Goal: Information Seeking & Learning: Learn about a topic

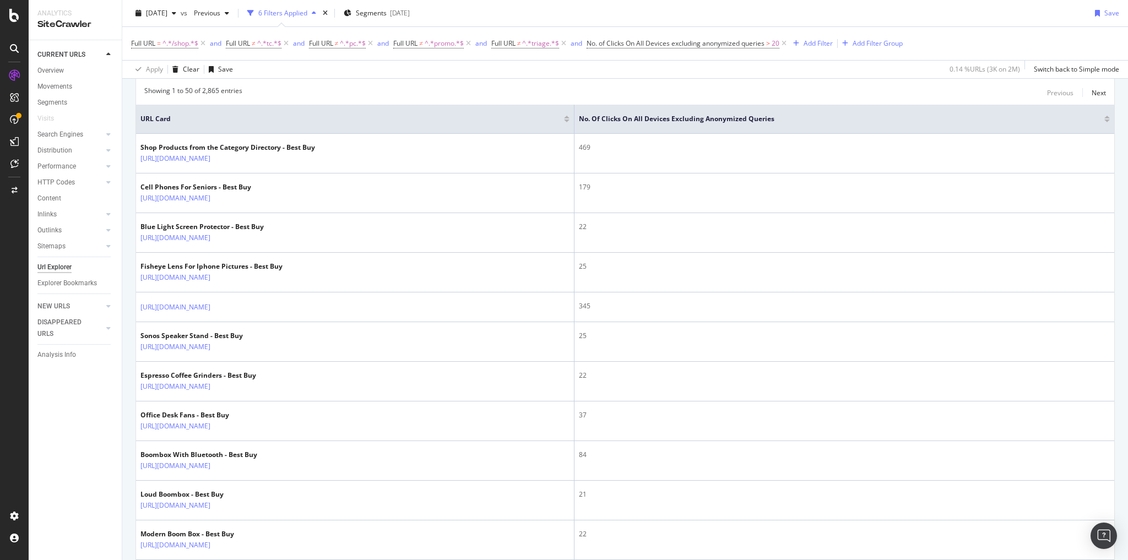
scroll to position [40, 0]
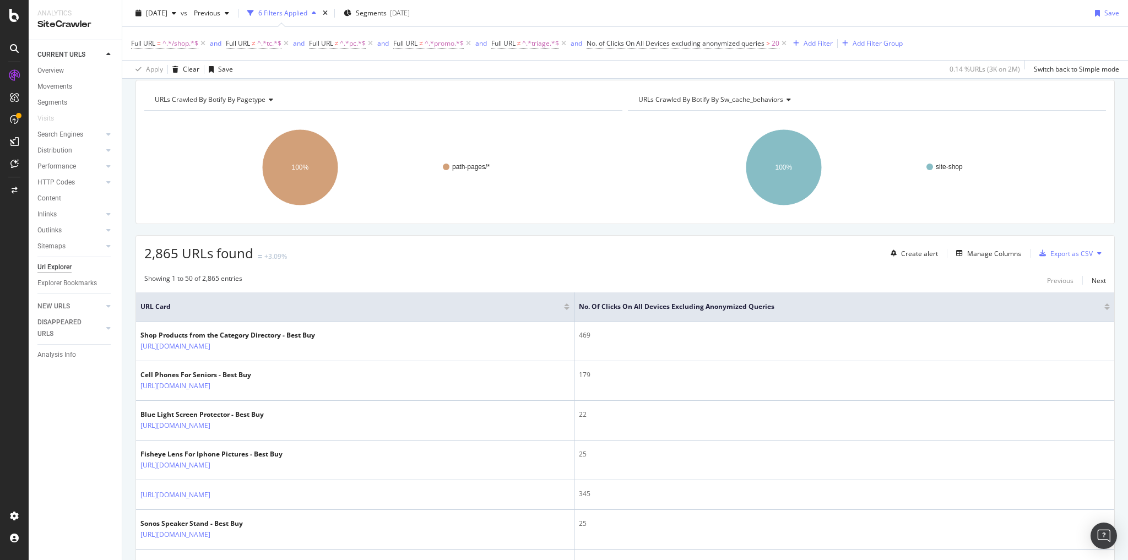
click at [1104, 304] on div at bounding box center [1107, 305] width 6 height 3
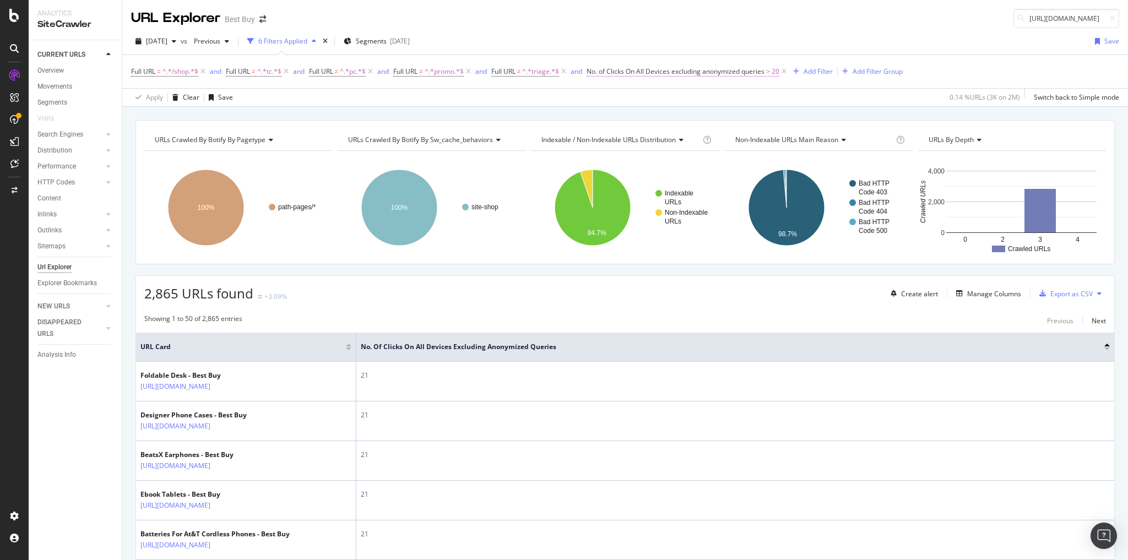
click at [778, 70] on span "20" at bounding box center [776, 71] width 8 height 15
click at [630, 167] on input "20" at bounding box center [660, 169] width 121 height 18
type input "2"
type input "5"
click at [707, 191] on div "Apply" at bounding box center [713, 192] width 17 height 9
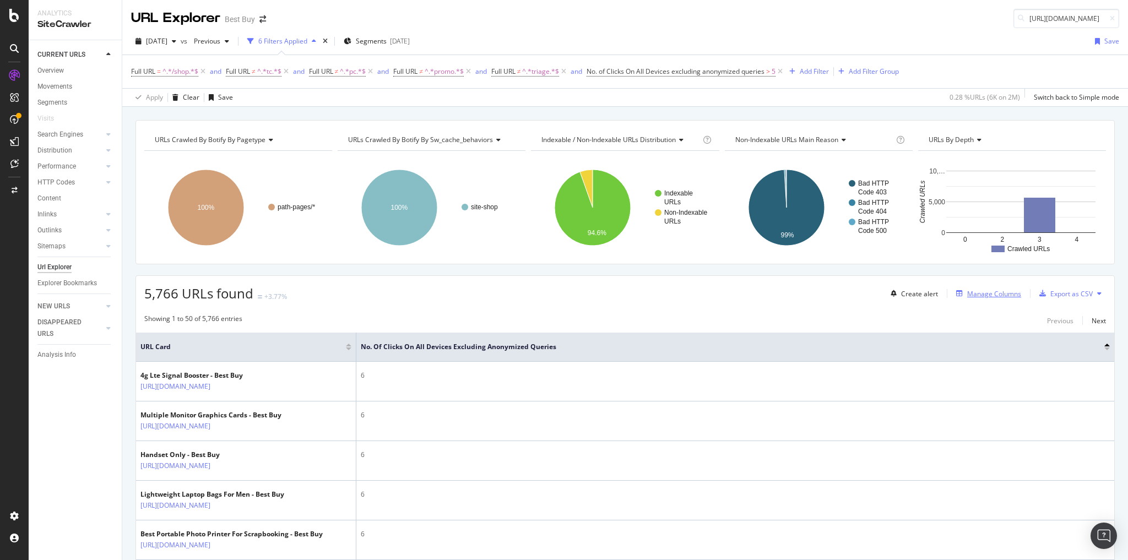
click at [973, 291] on div "Manage Columns" at bounding box center [994, 293] width 54 height 9
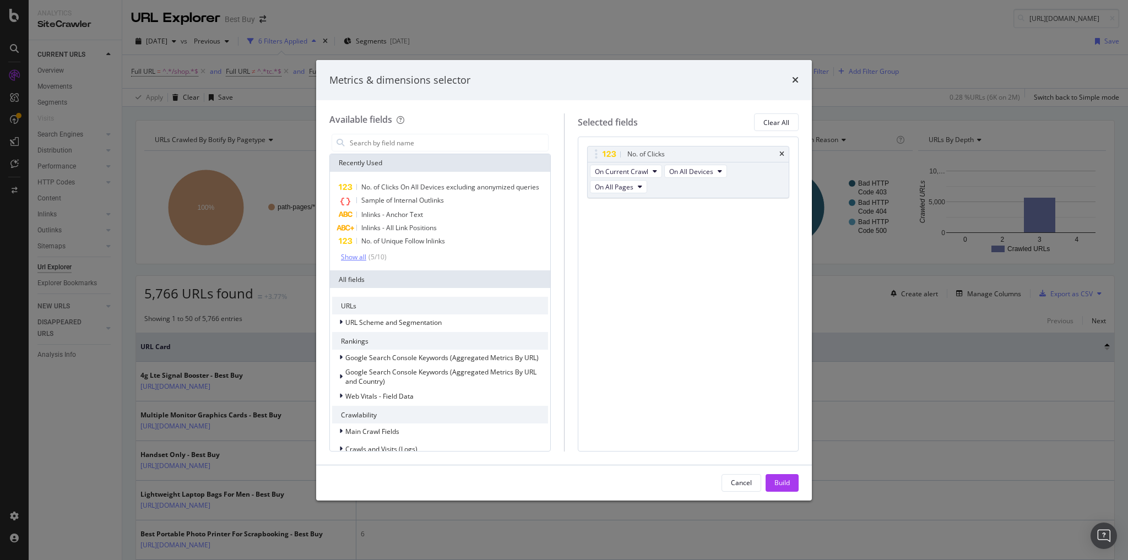
click at [355, 259] on div "Show all" at bounding box center [353, 257] width 25 height 8
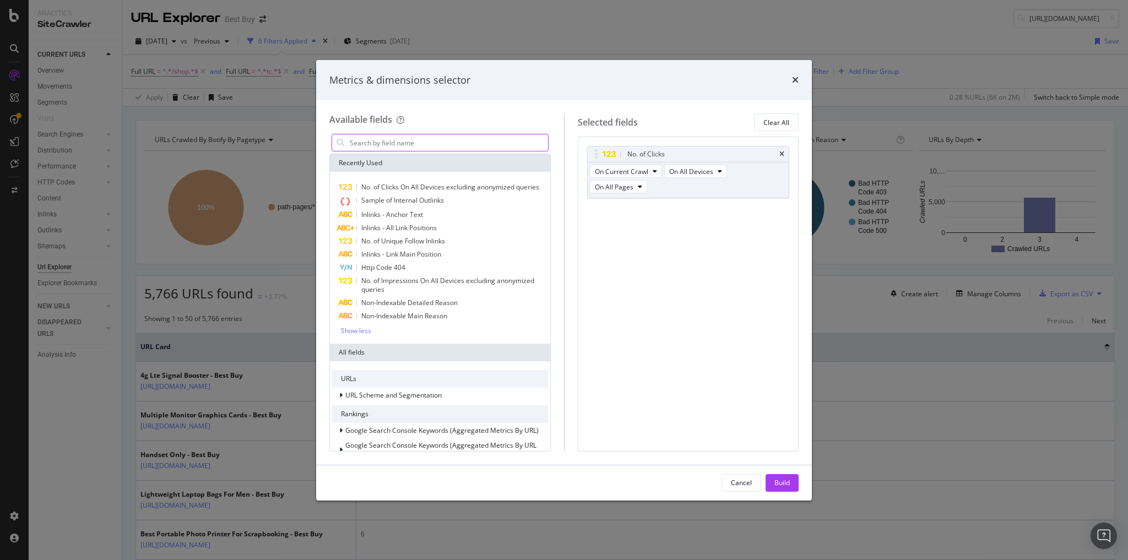
click at [379, 140] on input "modal" at bounding box center [448, 142] width 199 height 17
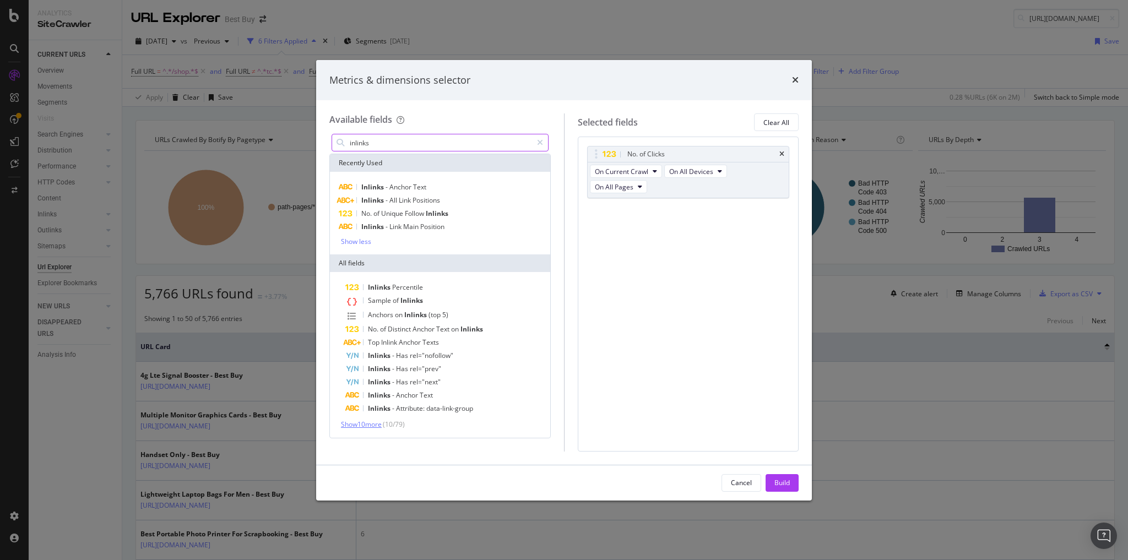
type input "inlinks"
click at [371, 421] on span "Show 10 more" at bounding box center [361, 424] width 41 height 9
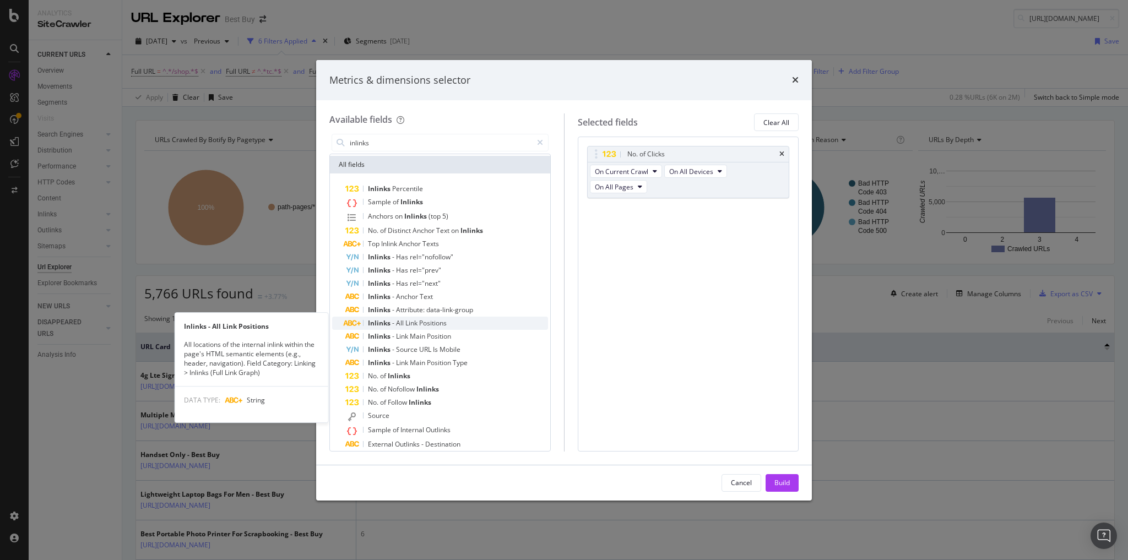
scroll to position [121, 0]
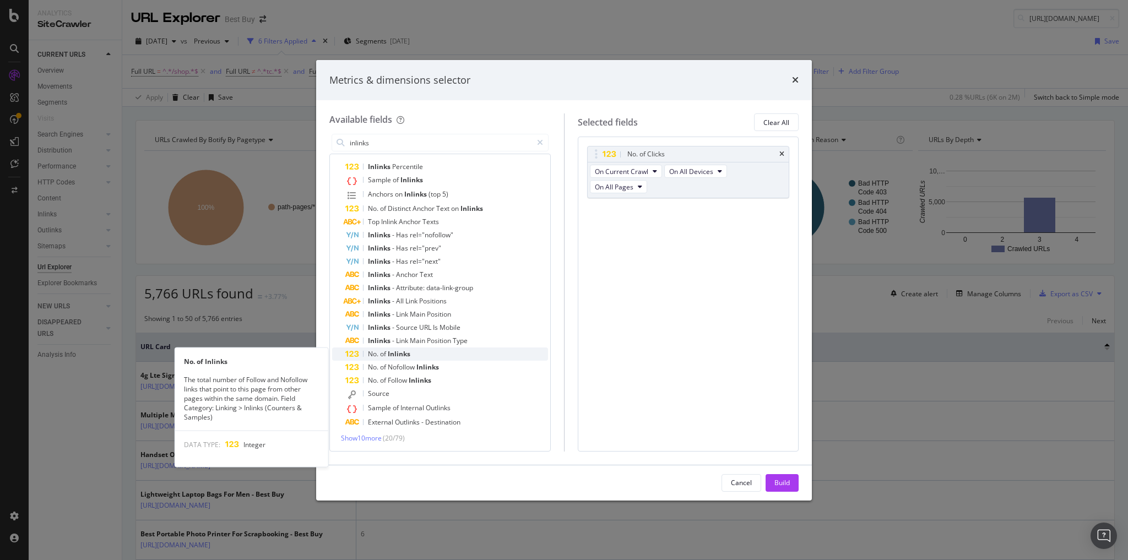
click at [402, 353] on span "Inlinks" at bounding box center [399, 353] width 23 height 9
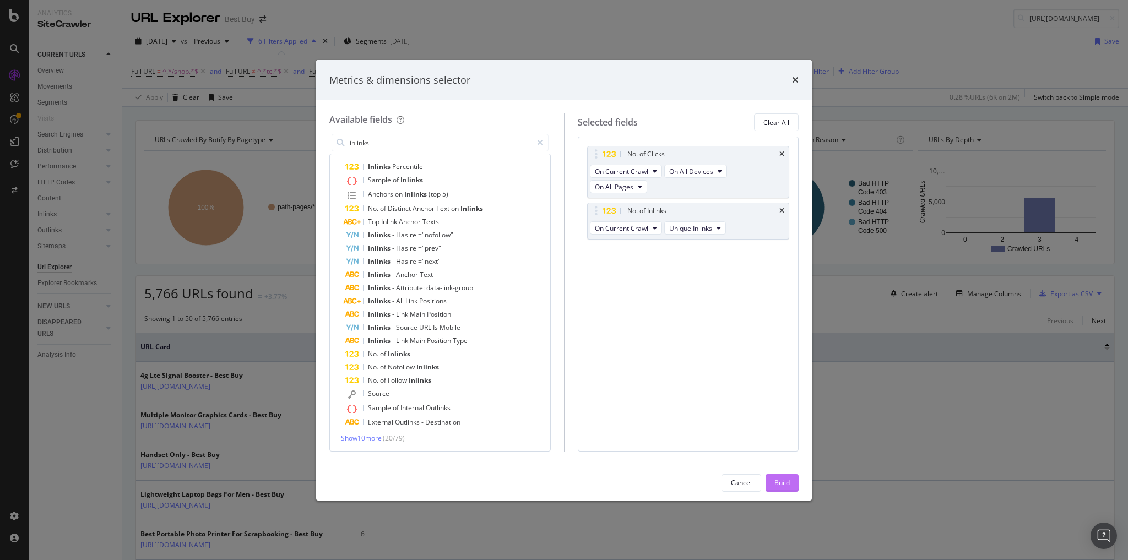
click at [795, 483] on button "Build" at bounding box center [782, 483] width 33 height 18
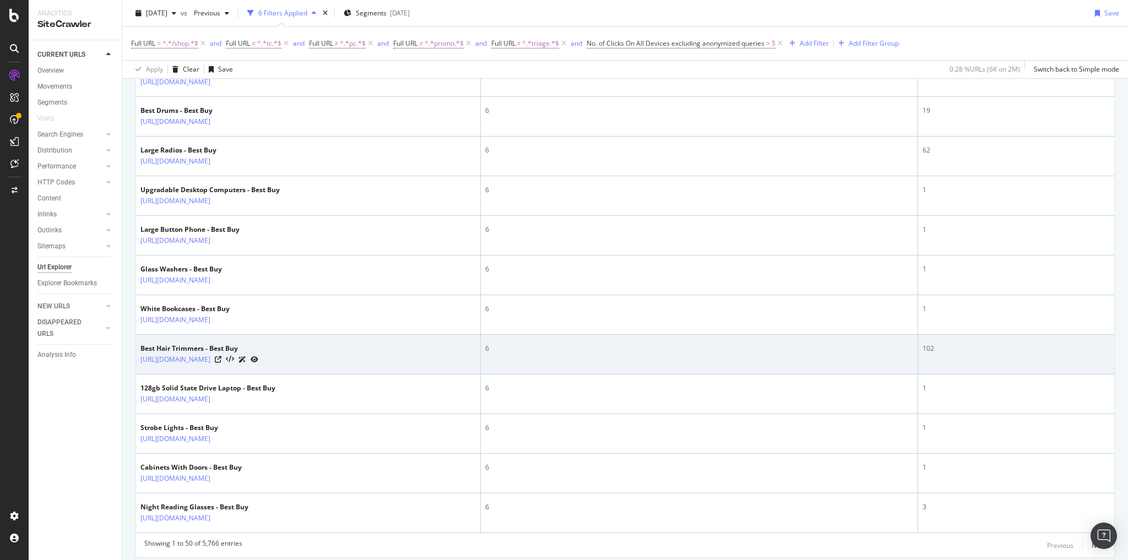
scroll to position [1803, 0]
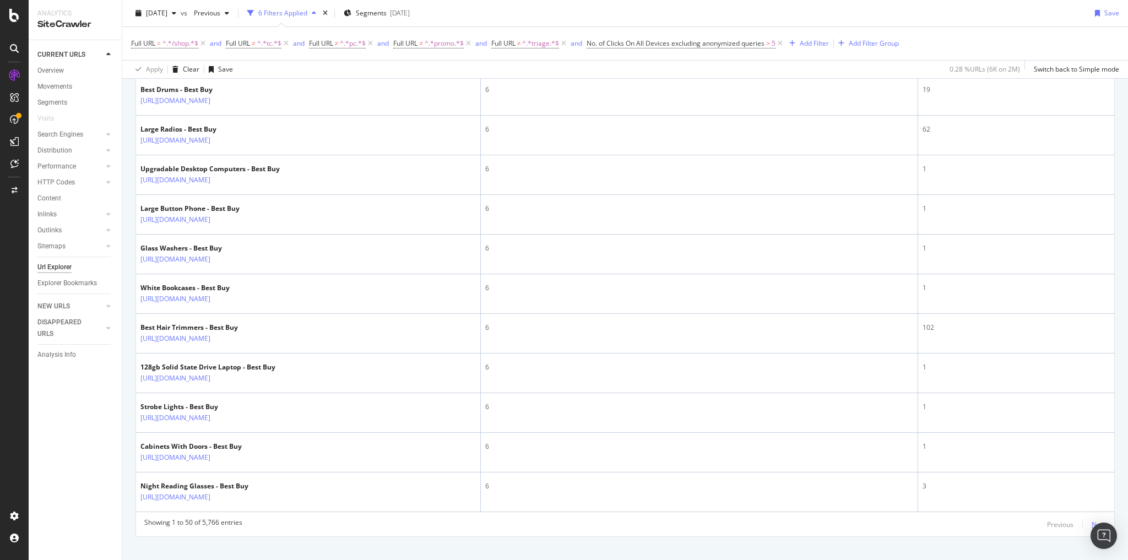
click at [1092, 520] on div "Next" at bounding box center [1099, 524] width 14 height 9
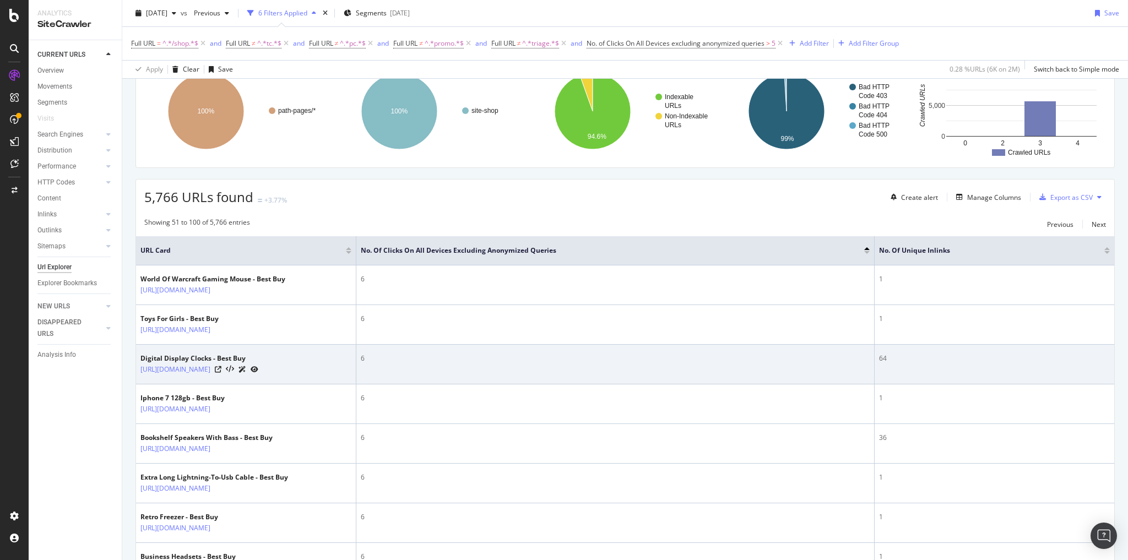
scroll to position [96, 0]
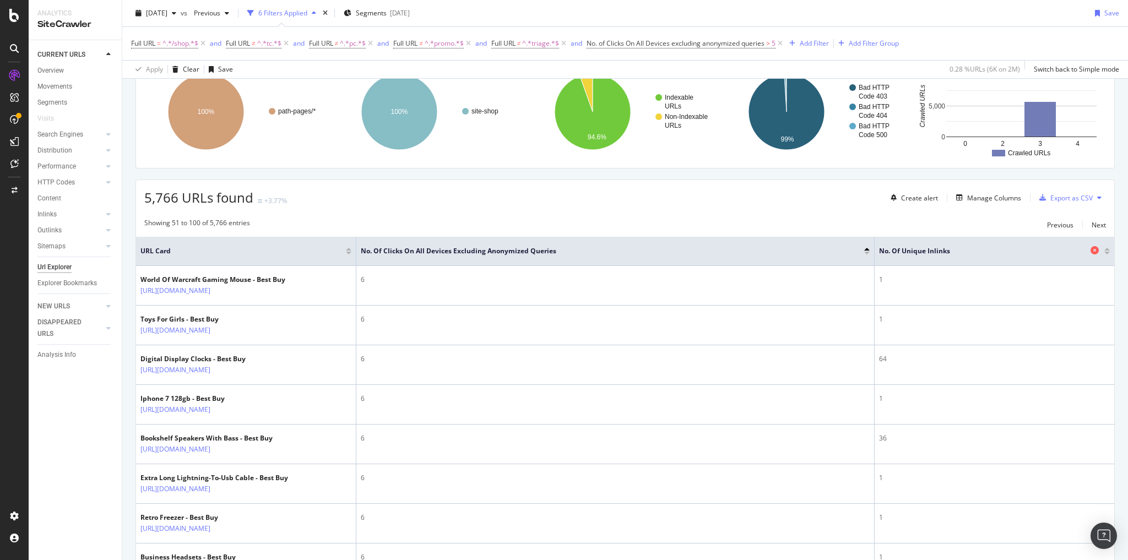
click at [989, 252] on span "No. of Unique Inlinks" at bounding box center [983, 251] width 209 height 10
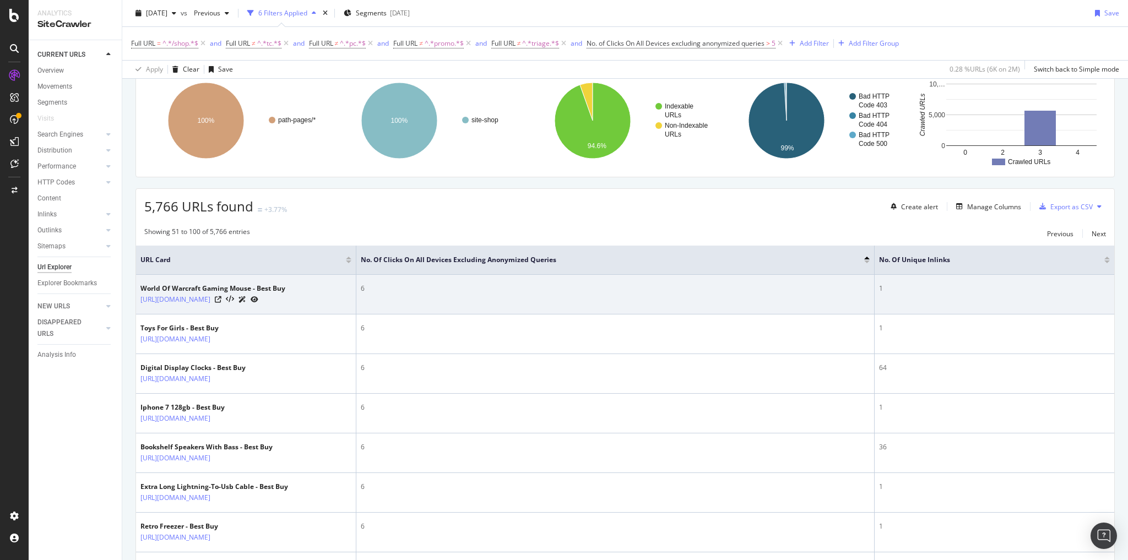
scroll to position [88, 0]
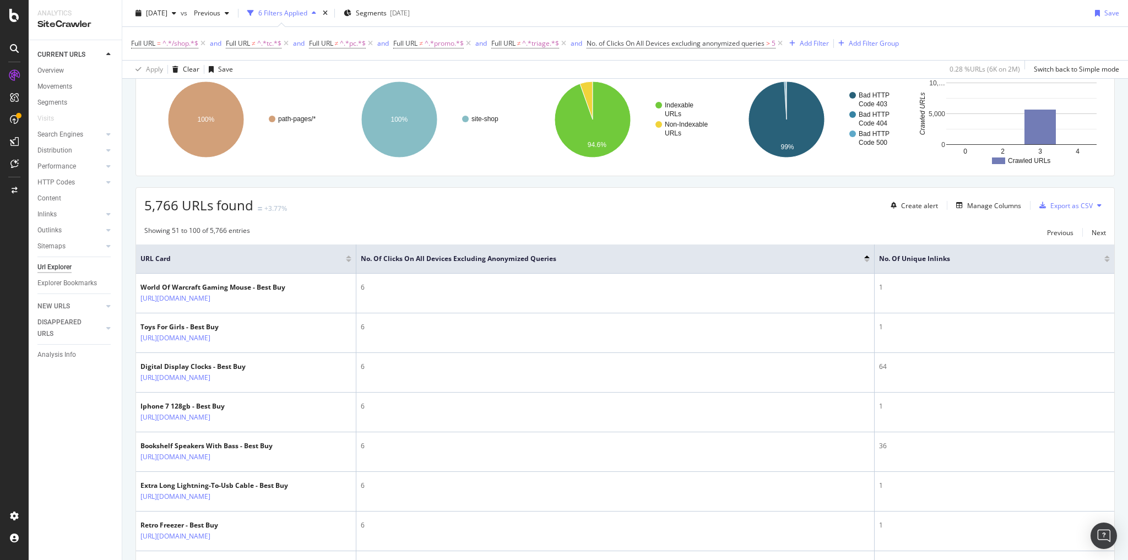
click at [1104, 256] on div at bounding box center [1107, 257] width 6 height 3
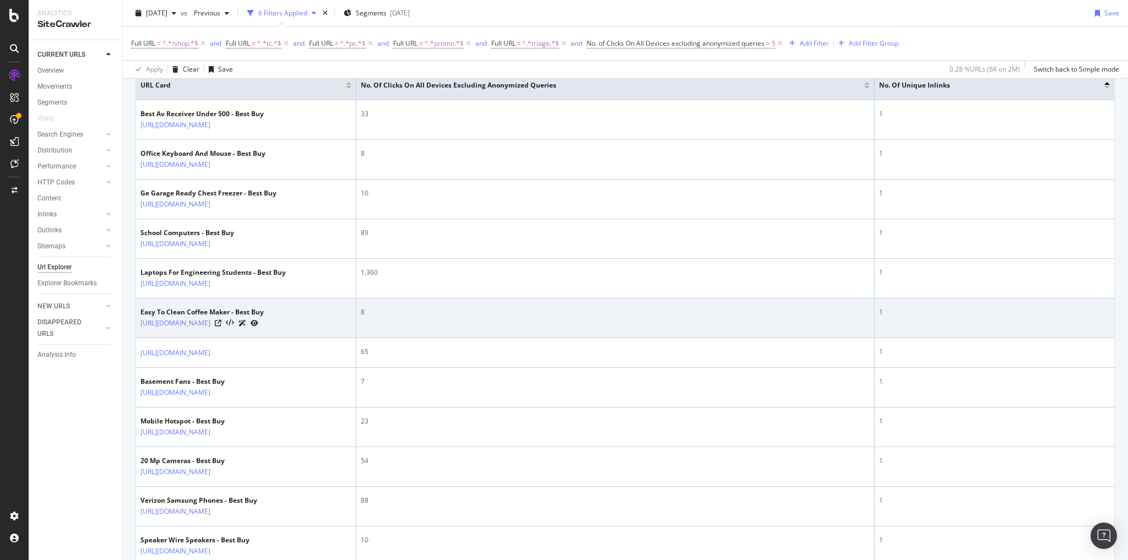
scroll to position [264, 0]
click at [221, 324] on icon at bounding box center [218, 320] width 7 height 7
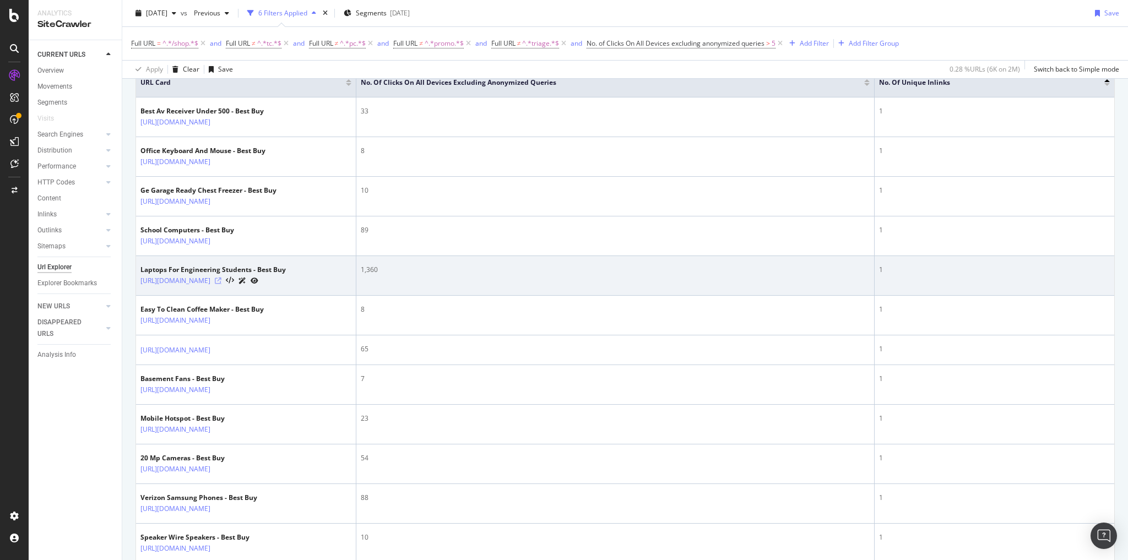
click at [221, 284] on icon at bounding box center [218, 281] width 7 height 7
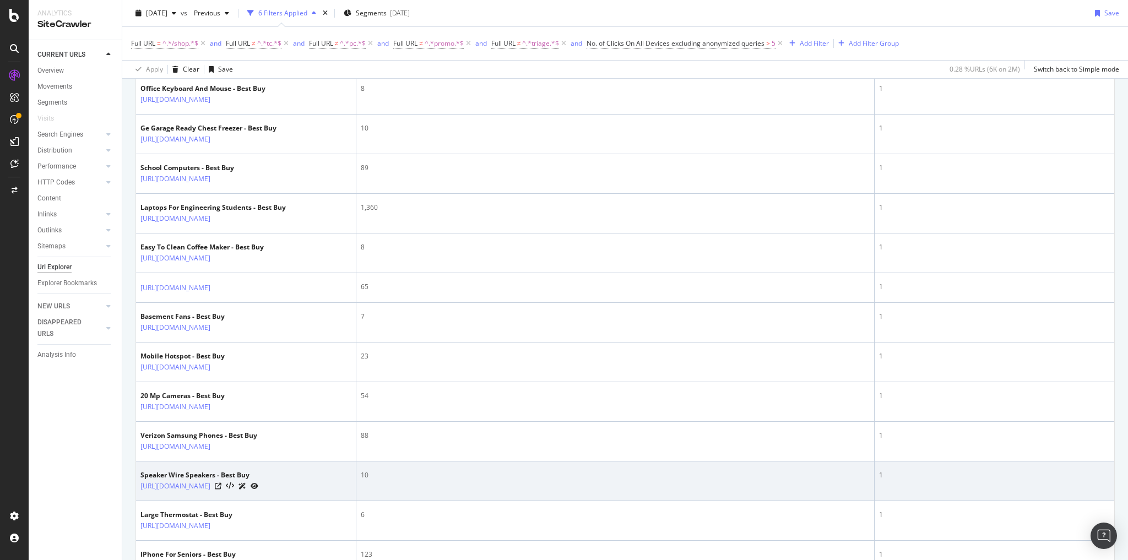
scroll to position [0, 0]
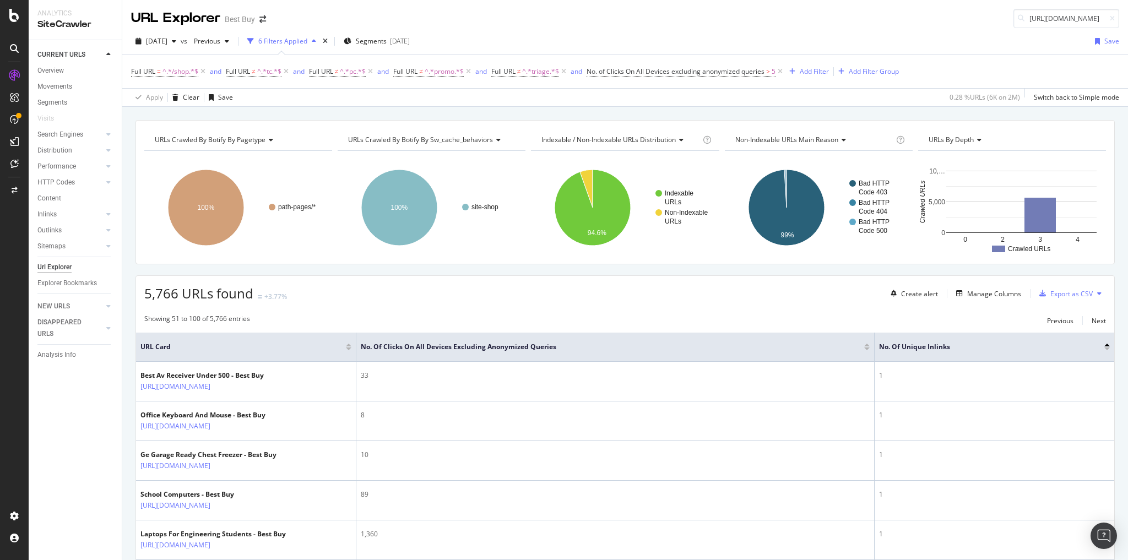
click at [866, 344] on div at bounding box center [867, 345] width 6 height 3
click at [866, 348] on div at bounding box center [867, 349] width 6 height 3
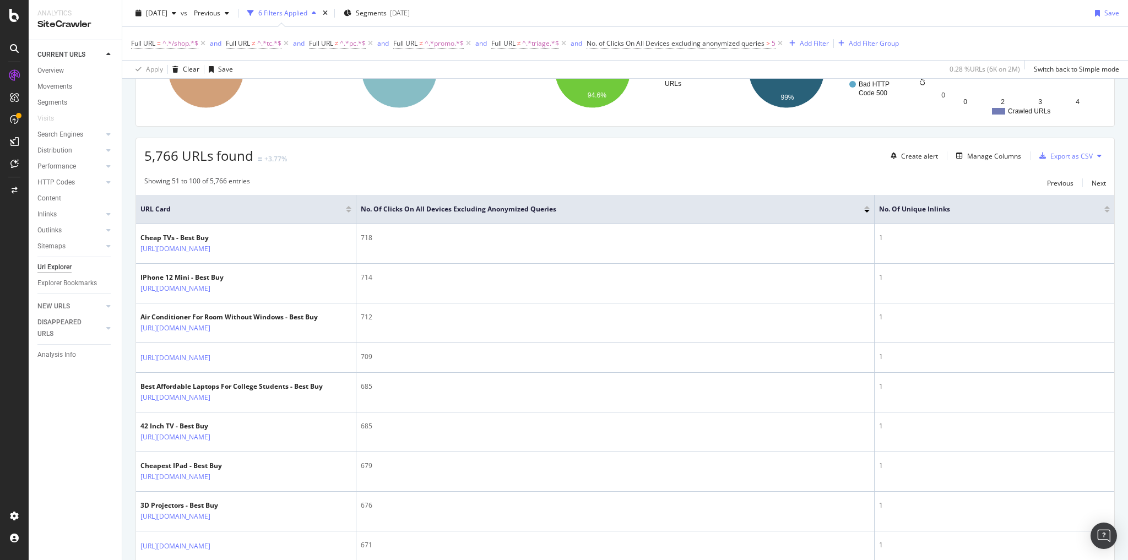
scroll to position [88, 0]
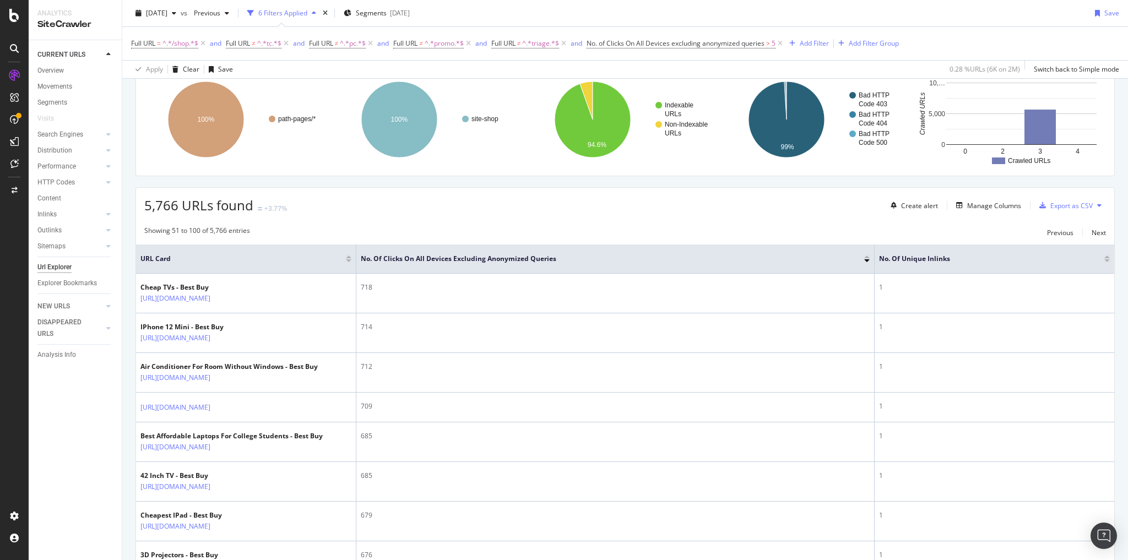
click at [868, 261] on div "No. of Clicks On All Devices excluding anonymized queries" at bounding box center [615, 258] width 509 height 11
click at [868, 259] on div at bounding box center [867, 260] width 6 height 3
click at [868, 256] on div at bounding box center [867, 257] width 6 height 3
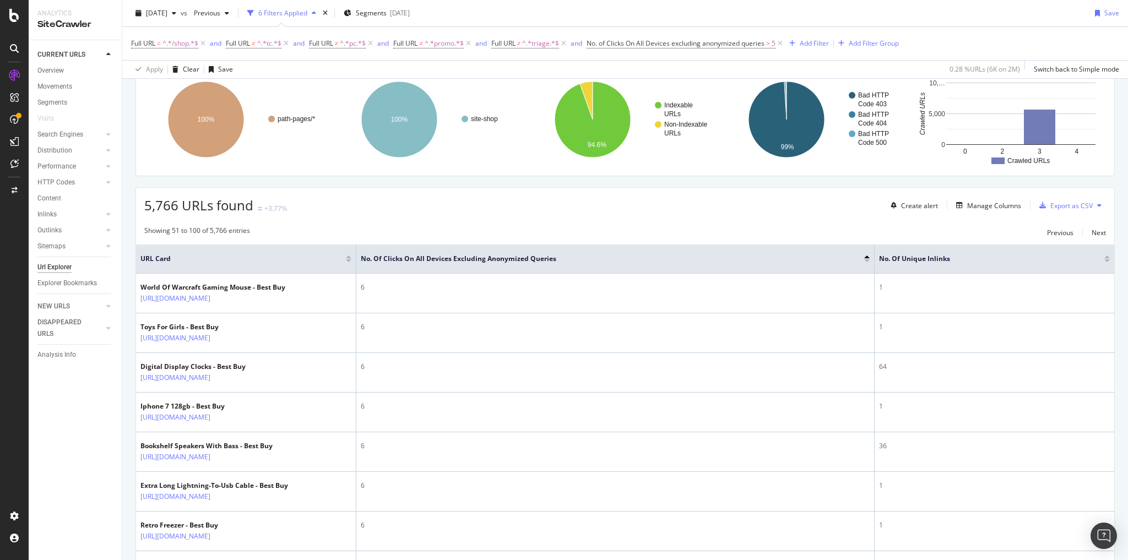
click at [866, 260] on div "No. of Clicks On All Devices excluding anonymized queries" at bounding box center [615, 258] width 509 height 11
click at [867, 259] on div at bounding box center [867, 260] width 6 height 3
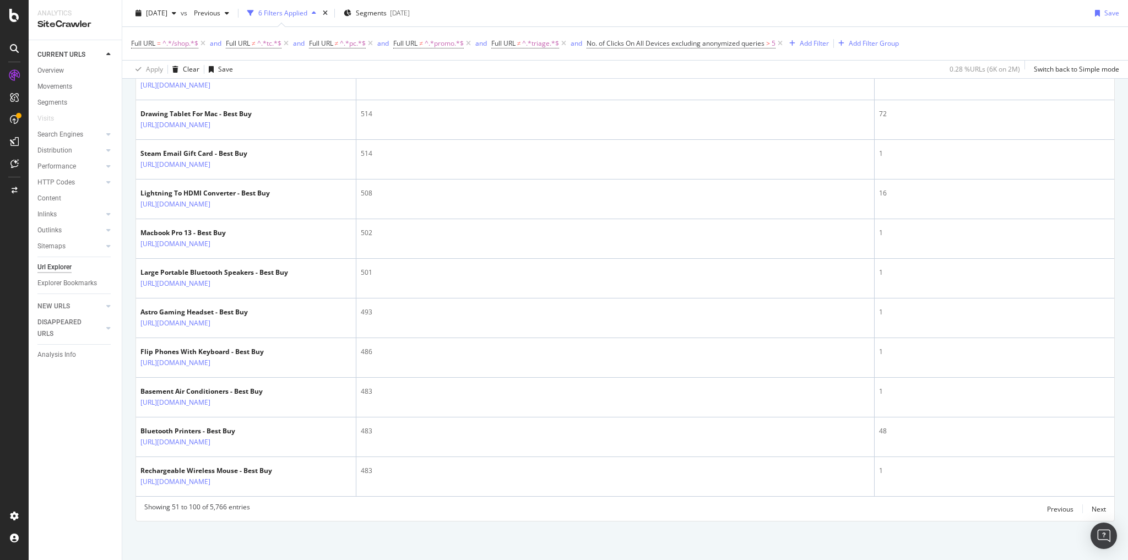
scroll to position [2191, 0]
click at [1094, 510] on div "Next" at bounding box center [1099, 509] width 14 height 9
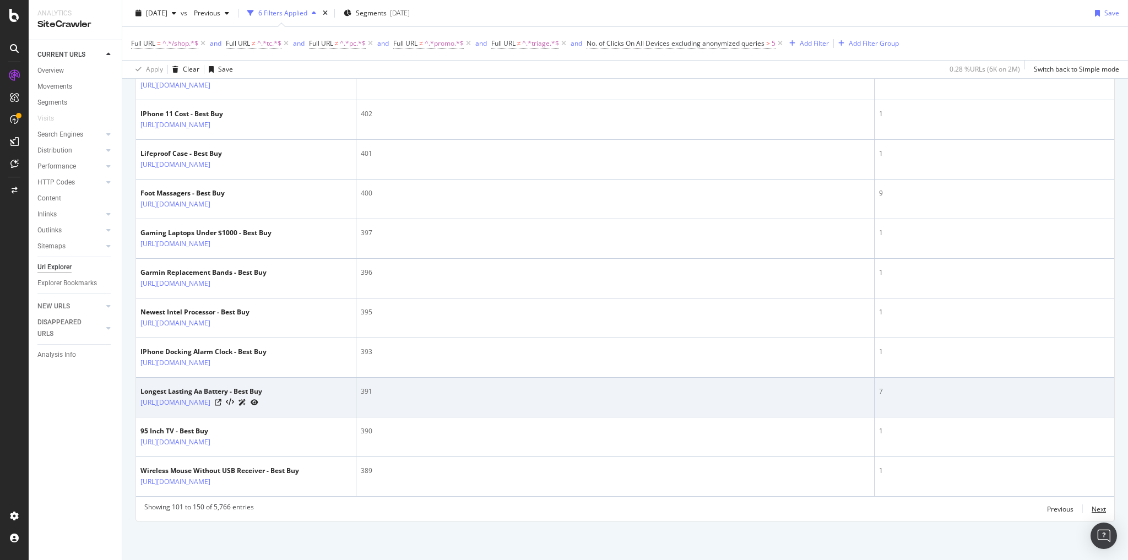
scroll to position [2191, 0]
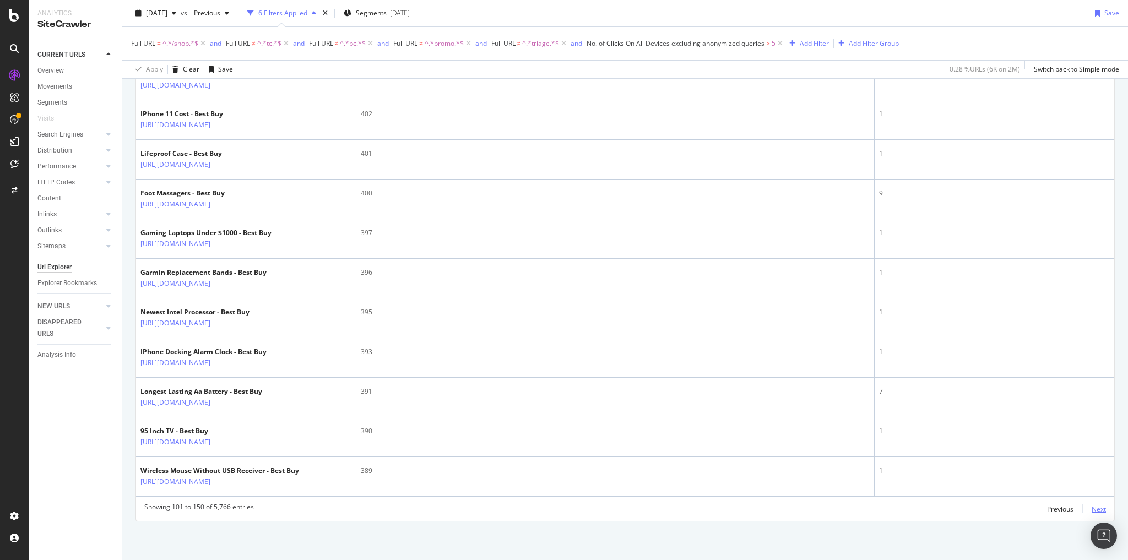
click at [1095, 510] on div "Next" at bounding box center [1099, 509] width 14 height 9
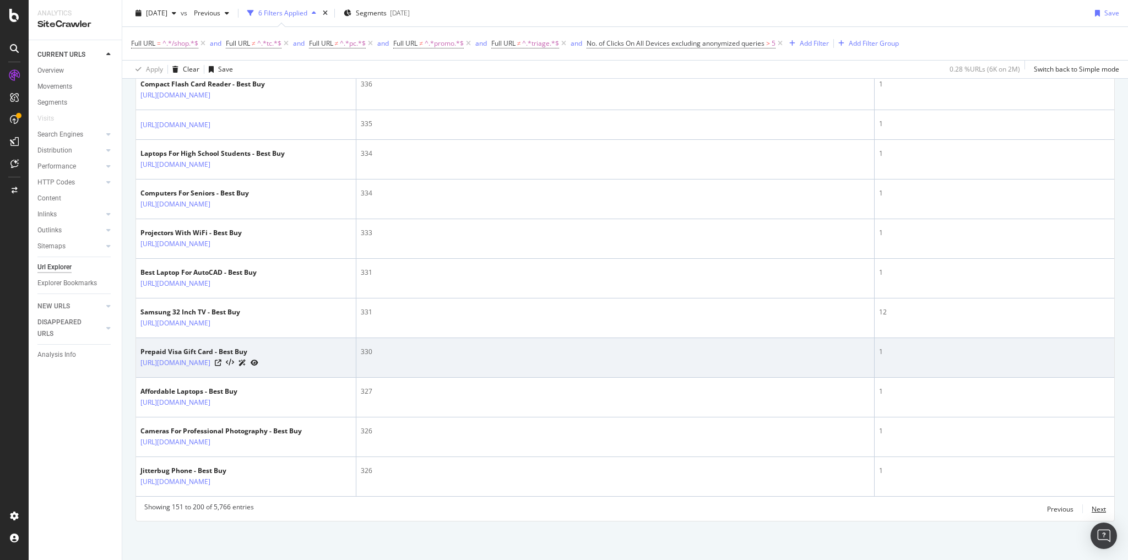
scroll to position [2203, 0]
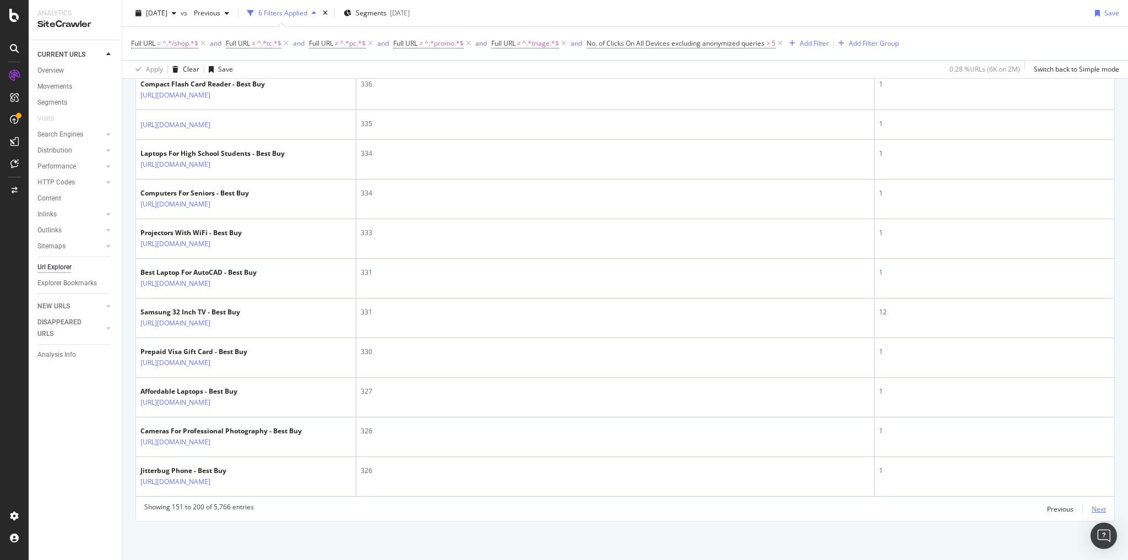
click at [1092, 514] on div "Next" at bounding box center [1099, 509] width 14 height 9
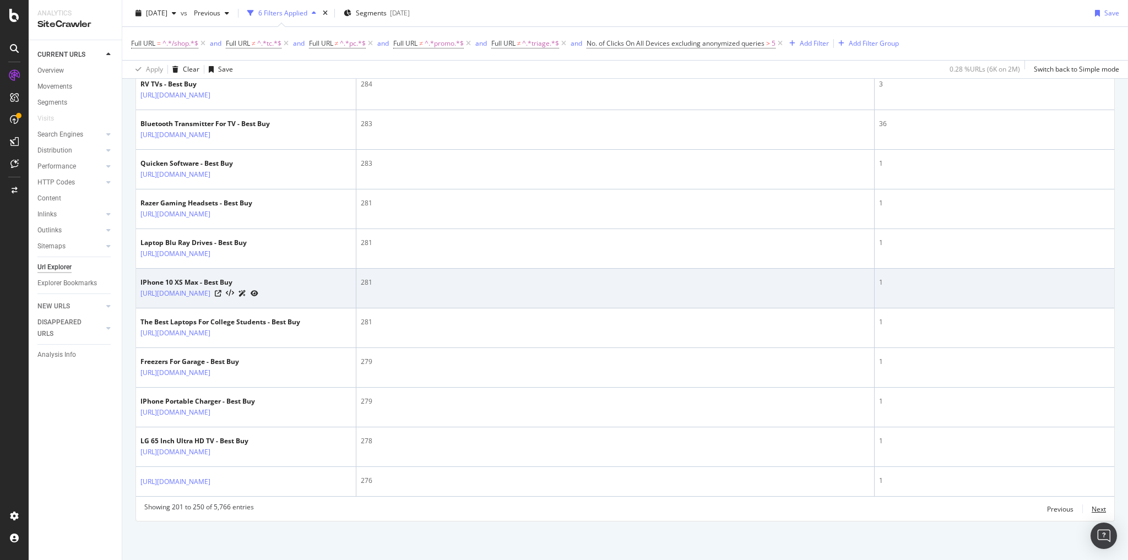
scroll to position [2232, 0]
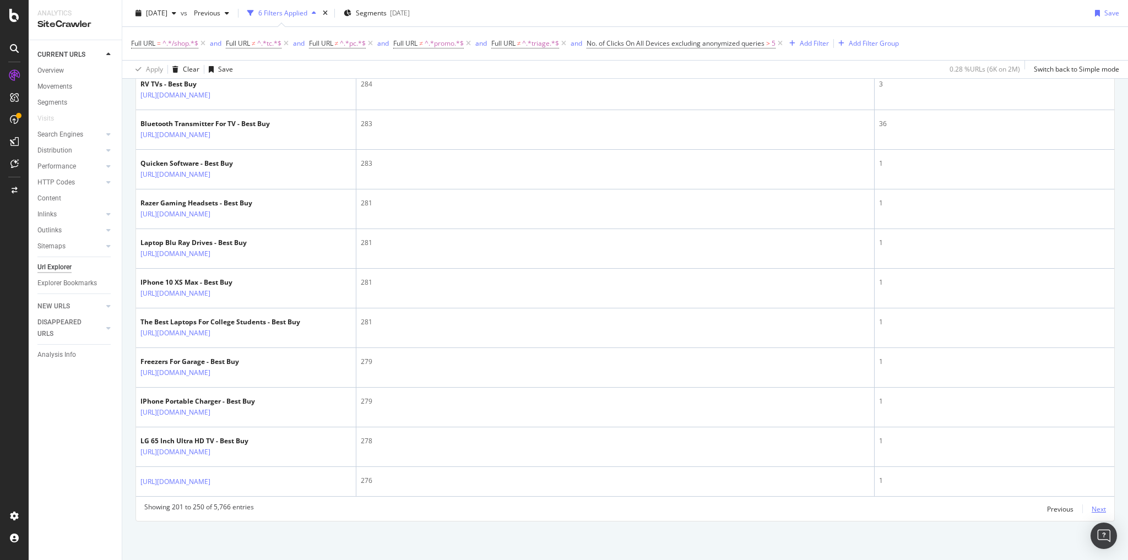
click at [1092, 510] on div "Next" at bounding box center [1099, 509] width 14 height 9
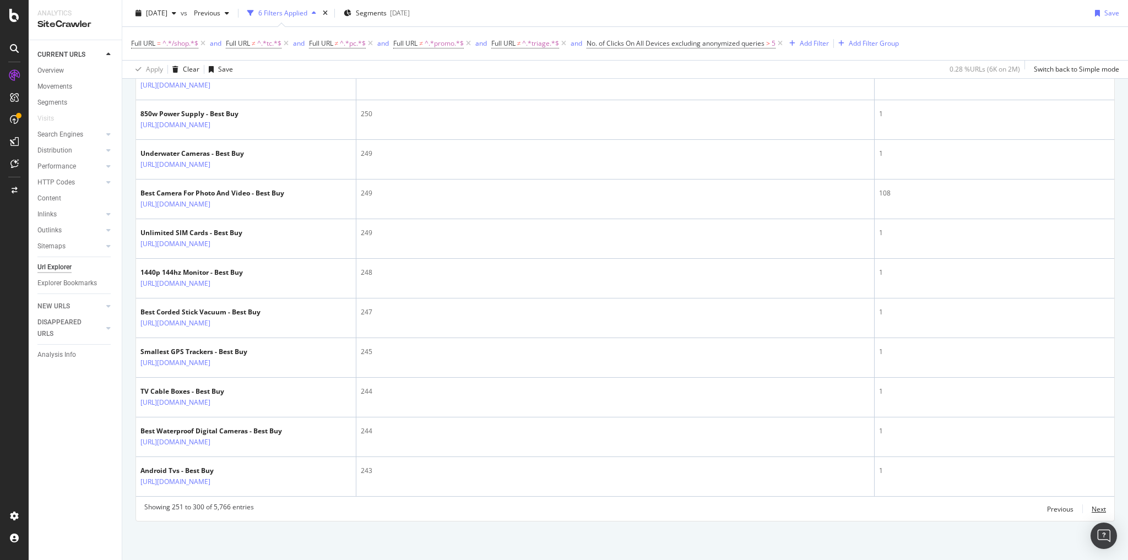
scroll to position [2222, 0]
click at [1093, 510] on div "Next" at bounding box center [1099, 509] width 14 height 9
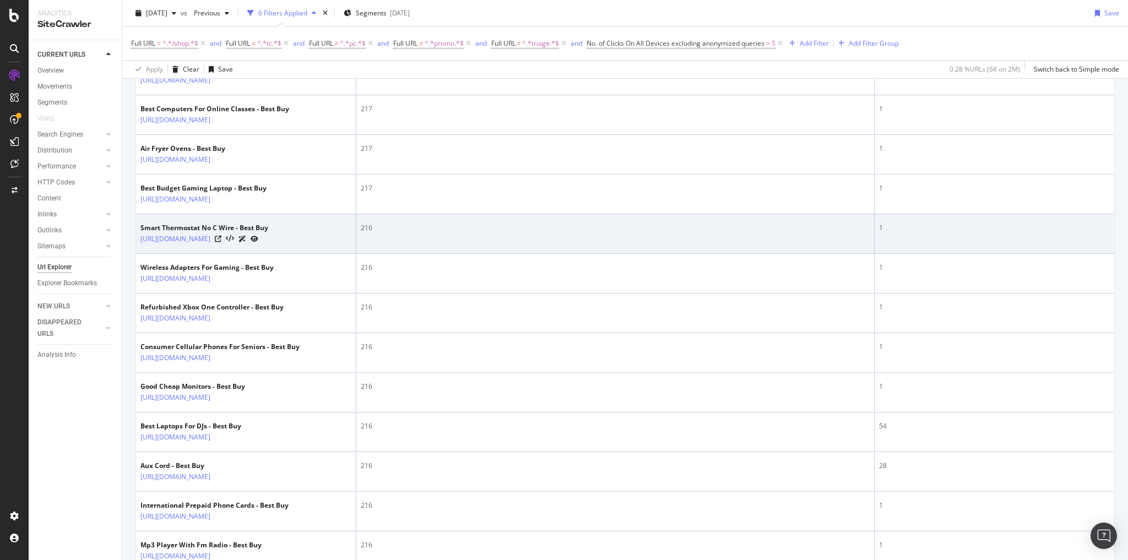
scroll to position [1631, 0]
